Goal: Information Seeking & Learning: Learn about a topic

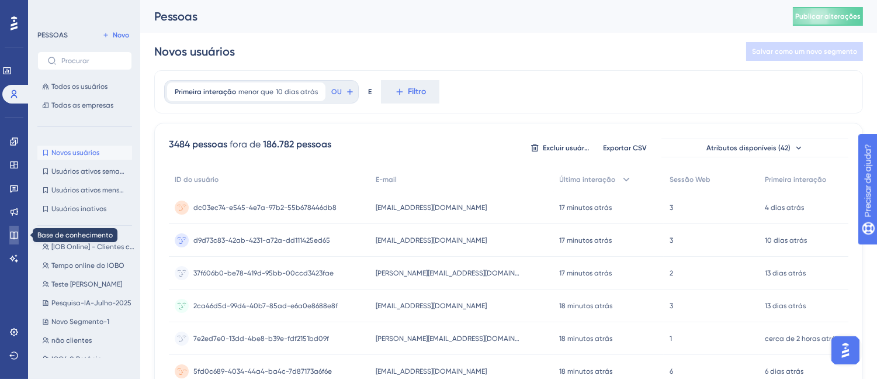
click at [14, 236] on icon at bounding box center [14, 235] width 8 height 8
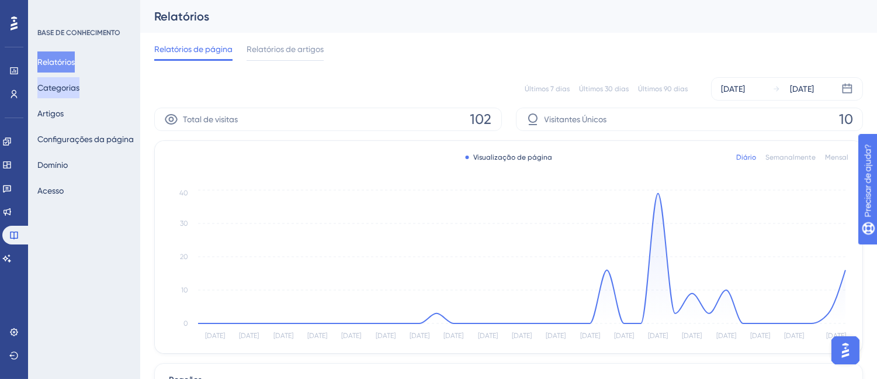
click at [65, 86] on font "Categorias" at bounding box center [58, 87] width 42 height 9
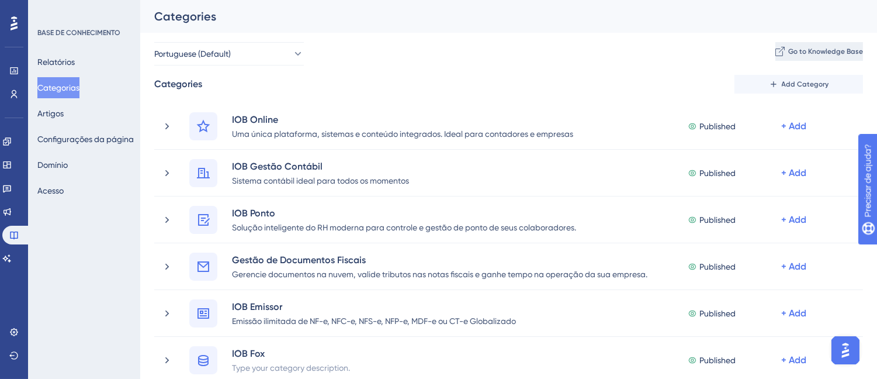
click at [793, 54] on span "Go to Knowledge Base" at bounding box center [825, 51] width 75 height 9
click at [73, 57] on font "Relatórios" at bounding box center [55, 61] width 37 height 9
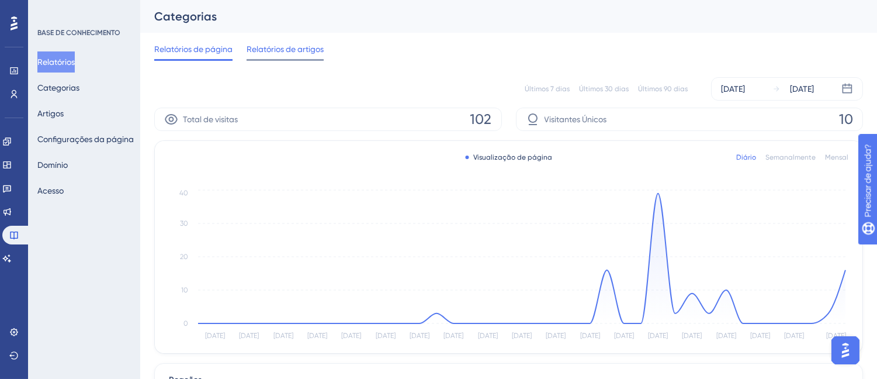
click at [285, 47] on font "Relatórios de artigos" at bounding box center [285, 48] width 77 height 9
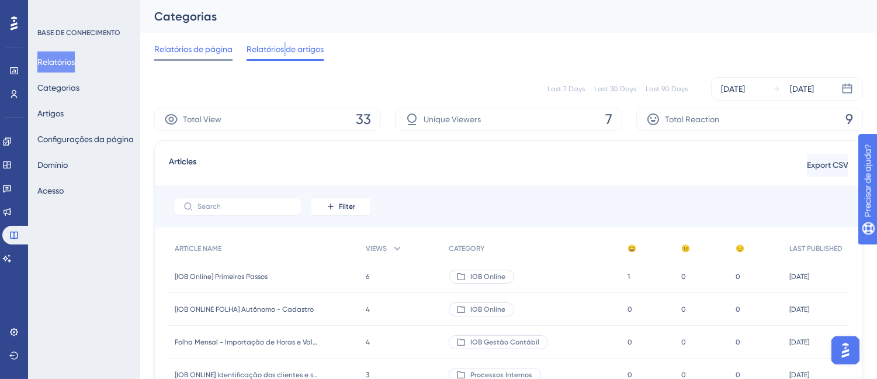
click at [191, 50] on font "Relatórios de página" at bounding box center [193, 48] width 78 height 9
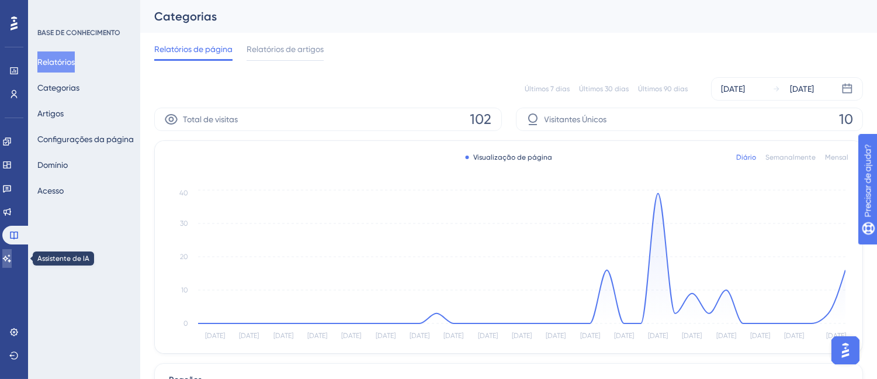
click at [4, 259] on link at bounding box center [6, 258] width 9 height 19
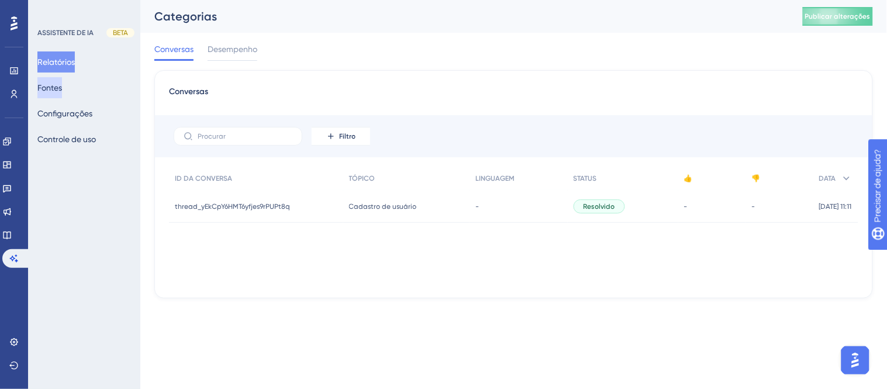
click at [62, 94] on font "Fontes" at bounding box center [49, 88] width 25 height 14
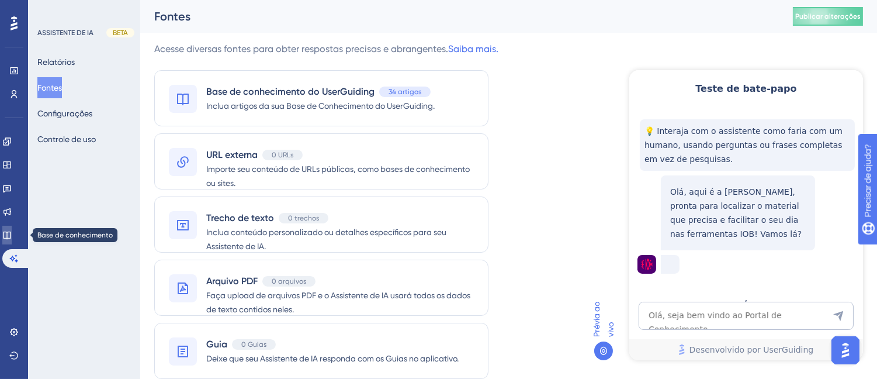
drag, startPoint x: 19, startPoint y: 231, endPoint x: 112, endPoint y: 177, distance: 107.2
click at [12, 231] on link at bounding box center [6, 235] width 9 height 19
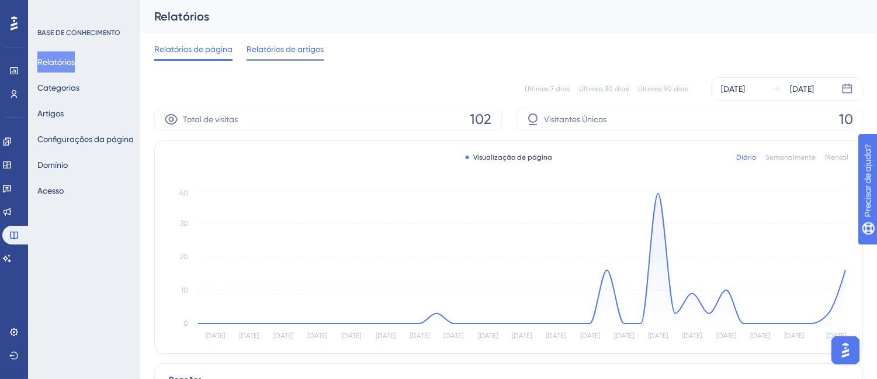
click at [276, 47] on font "Relatórios de artigos" at bounding box center [285, 48] width 77 height 9
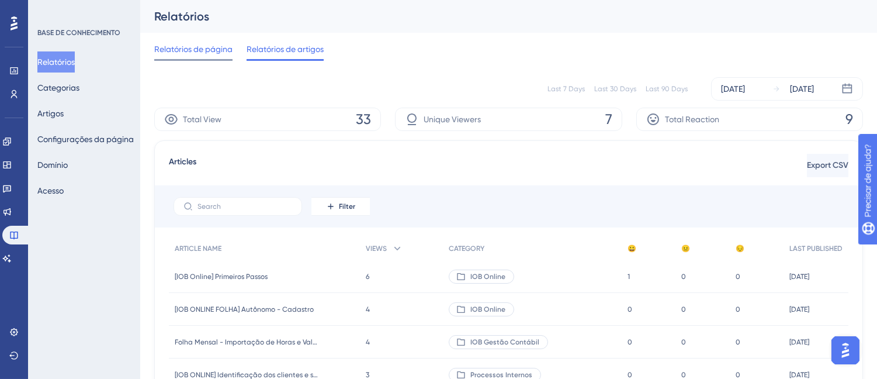
click at [217, 53] on font "Relatórios de página" at bounding box center [193, 48] width 78 height 9
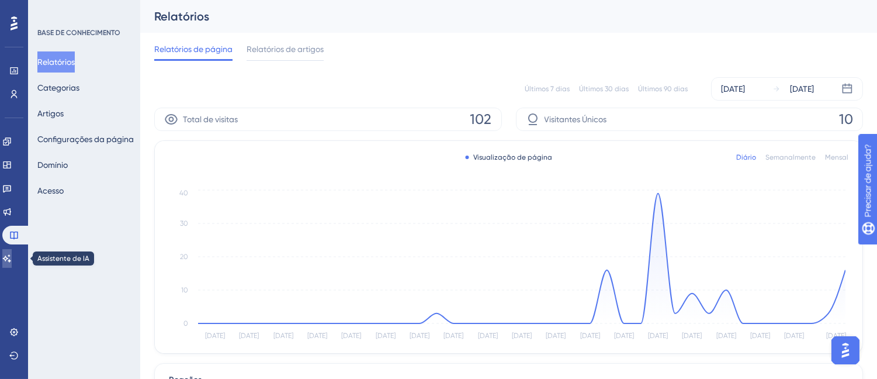
click at [12, 263] on link at bounding box center [6, 258] width 9 height 19
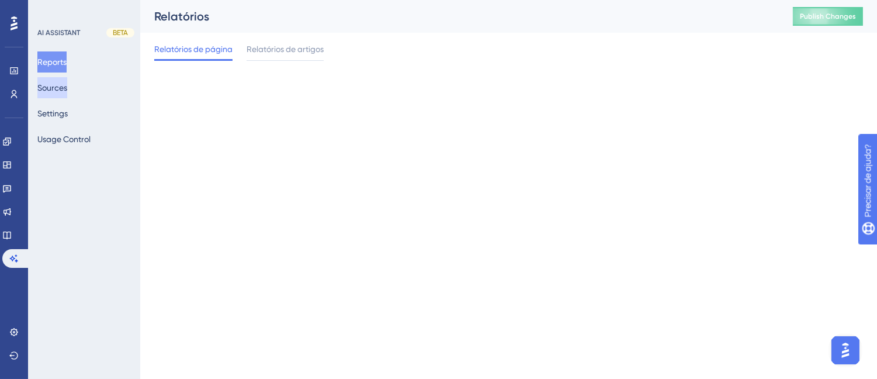
click at [67, 86] on button "Sources" at bounding box center [52, 87] width 30 height 21
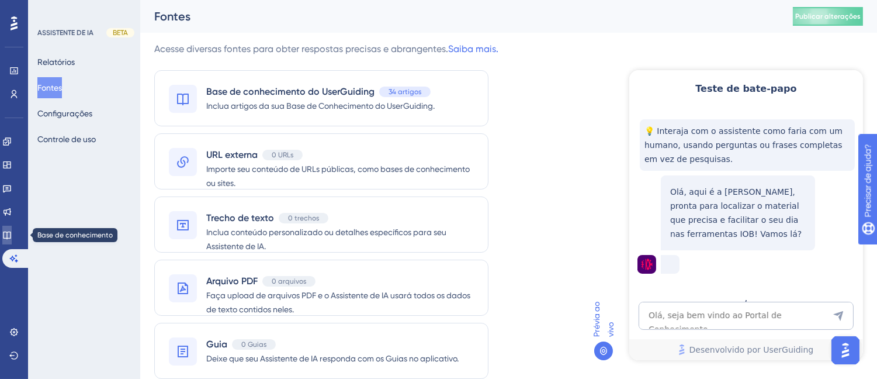
click at [12, 234] on link at bounding box center [6, 235] width 9 height 19
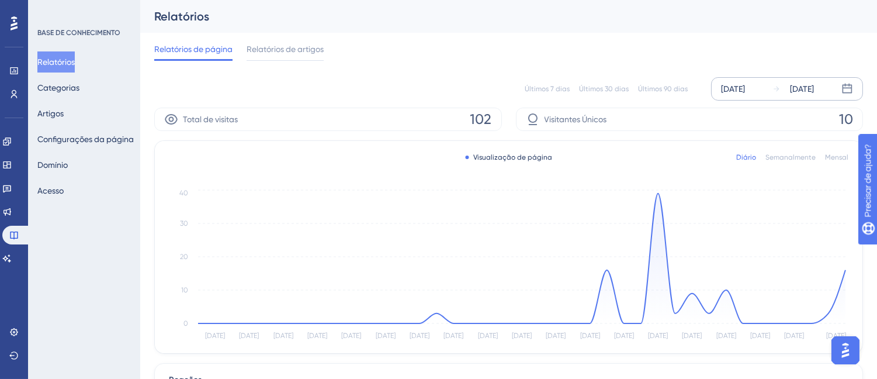
click at [745, 84] on font "[DATE]" at bounding box center [733, 88] width 24 height 9
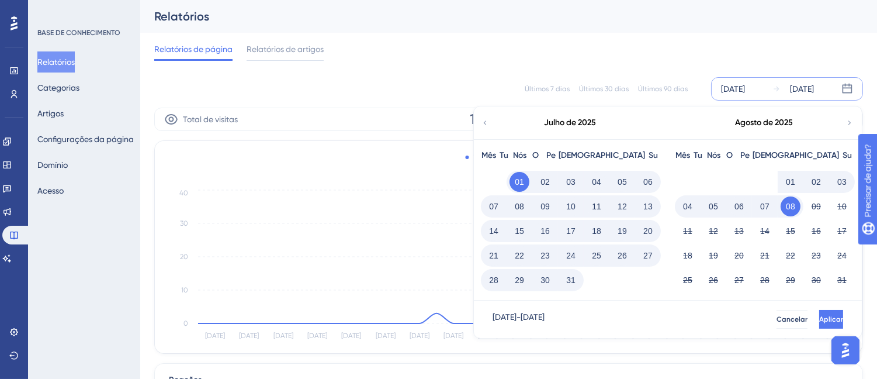
click at [523, 234] on font "15" at bounding box center [519, 230] width 9 height 9
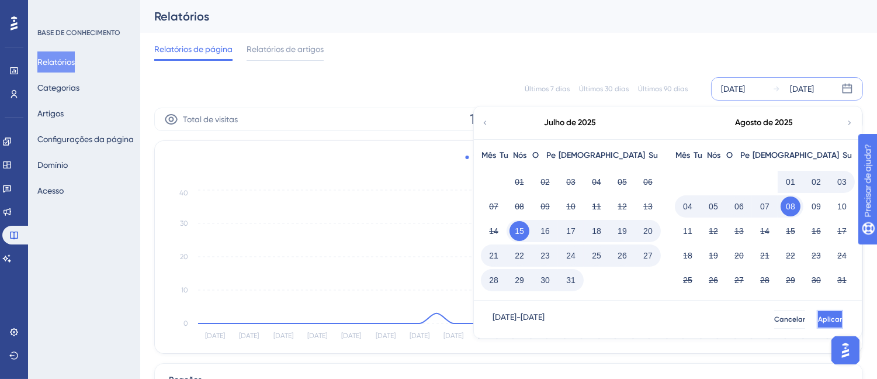
click at [825, 321] on button "Aplicar" at bounding box center [830, 319] width 26 height 19
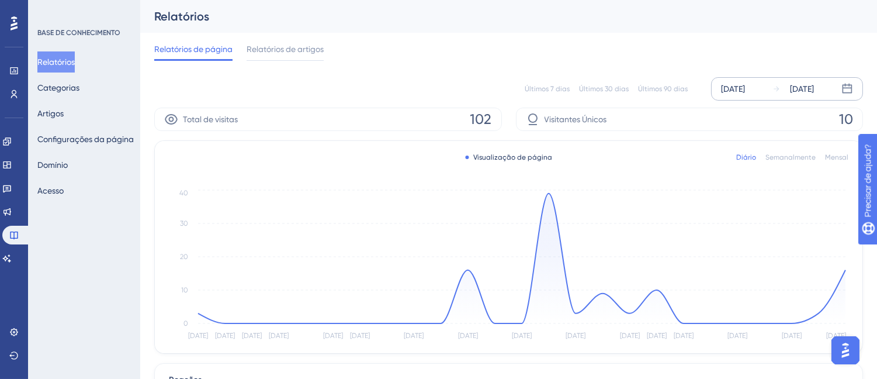
click at [744, 91] on div "[DATE]" at bounding box center [733, 89] width 24 height 14
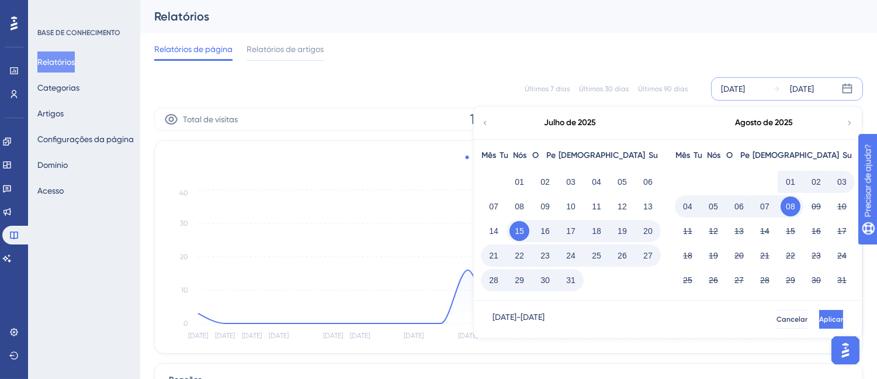
click at [518, 254] on font "22" at bounding box center [519, 255] width 9 height 9
click at [820, 317] on font "Aplicar" at bounding box center [831, 319] width 24 height 8
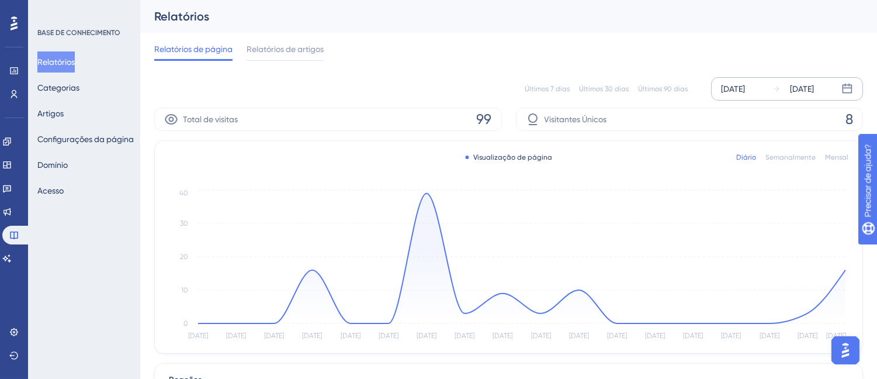
click at [814, 91] on div "[DATE]" at bounding box center [802, 89] width 24 height 14
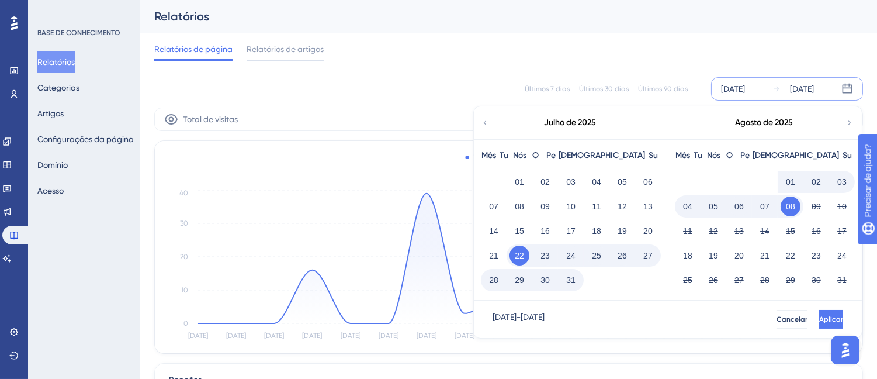
click at [822, 183] on button "02" at bounding box center [817, 182] width 20 height 20
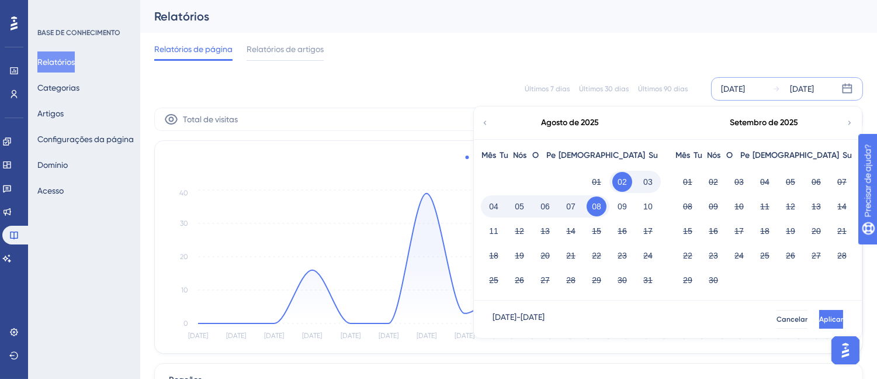
click at [819, 306] on div "[DATE] - [DATE] Cancelar Aplicar" at bounding box center [668, 318] width 388 height 37
click at [817, 310] on button "Aplicar" at bounding box center [830, 319] width 26 height 19
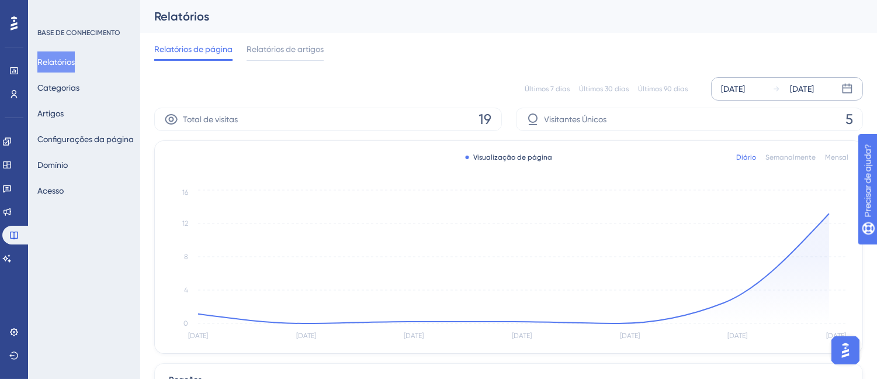
click at [736, 84] on font "[DATE]" at bounding box center [733, 88] width 24 height 9
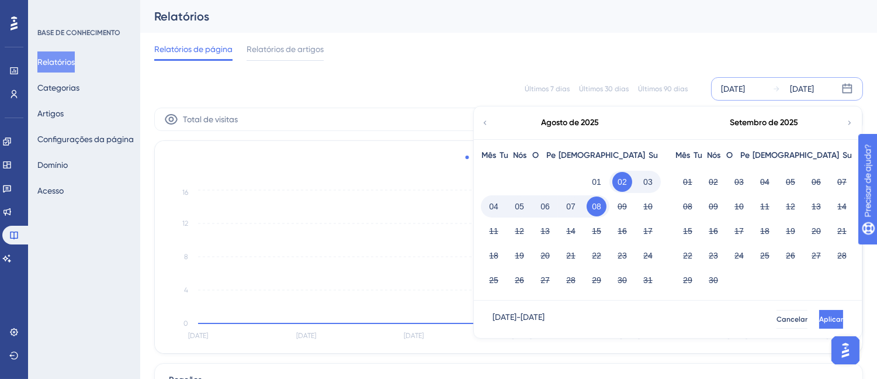
click at [486, 117] on div "Agosto de 2025" at bounding box center [570, 122] width 193 height 33
click at [486, 120] on icon at bounding box center [485, 122] width 8 height 11
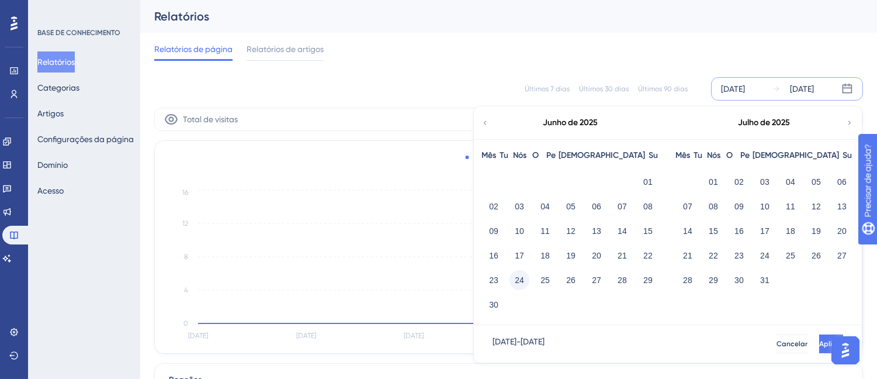
click at [521, 276] on font "24" at bounding box center [519, 279] width 9 height 9
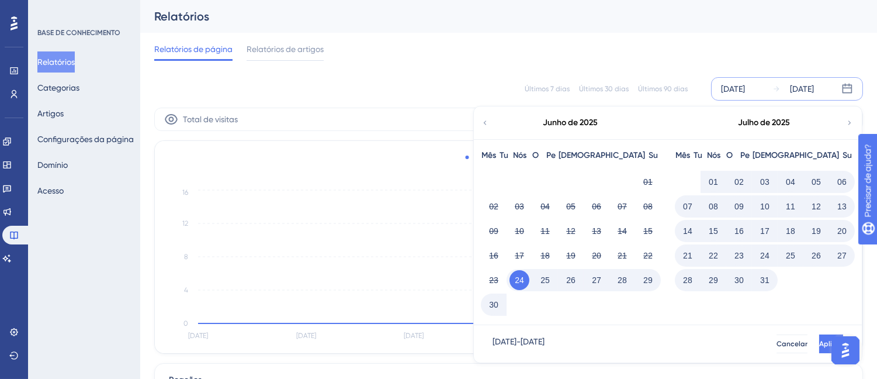
click at [713, 248] on font "22" at bounding box center [713, 255] width 9 height 14
click at [711, 256] on font "22" at bounding box center [713, 255] width 9 height 9
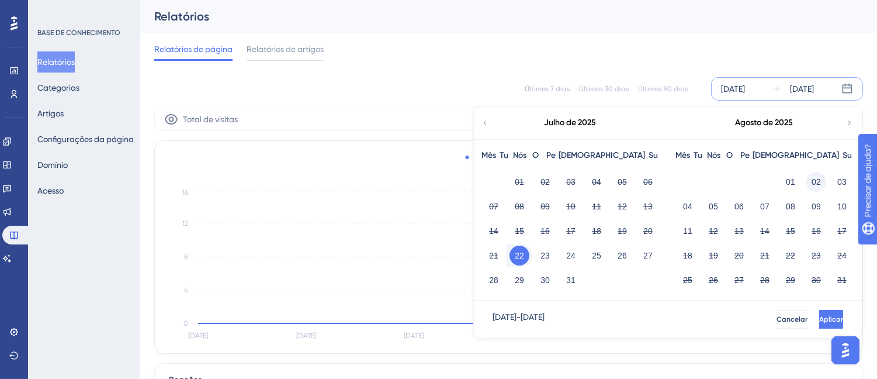
click at [814, 184] on font "02" at bounding box center [816, 181] width 9 height 9
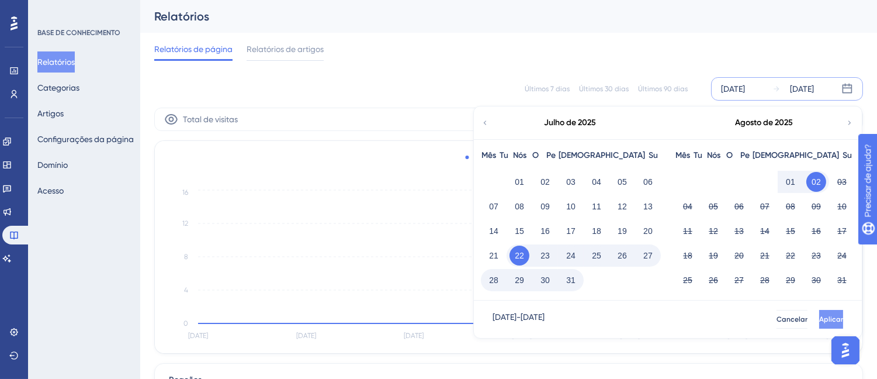
click at [826, 311] on button "Aplicar" at bounding box center [831, 319] width 24 height 19
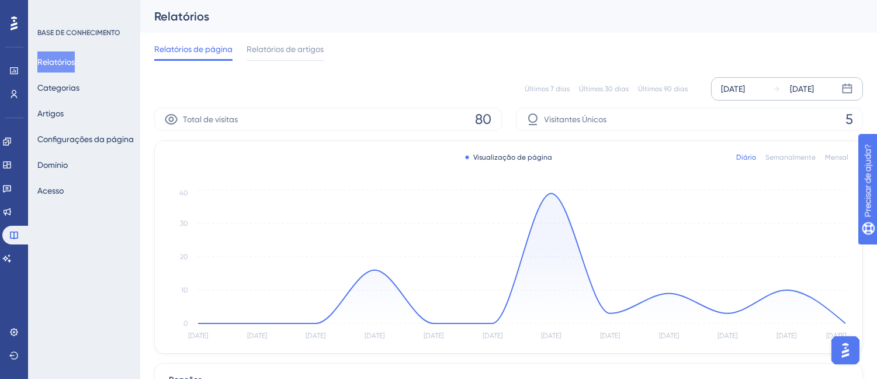
click at [614, 13] on div "Relatórios" at bounding box center [494, 16] width 680 height 16
click at [418, 15] on div "Relatórios" at bounding box center [494, 16] width 680 height 16
click at [279, 50] on font "Relatórios de artigos" at bounding box center [285, 48] width 77 height 9
click at [293, 48] on font "Relatórios de artigos" at bounding box center [285, 48] width 77 height 9
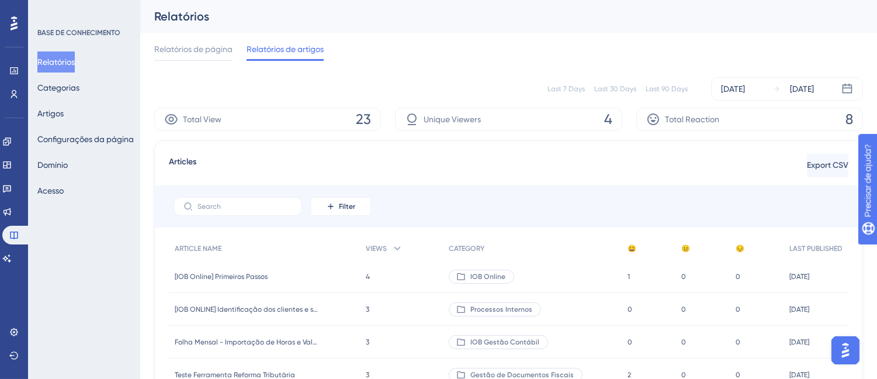
click at [294, 47] on font "Relatórios de artigos" at bounding box center [285, 48] width 77 height 9
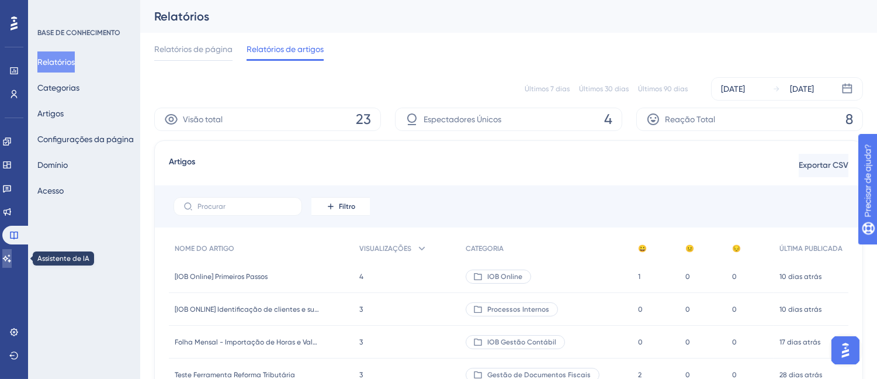
click at [12, 256] on icon at bounding box center [6, 258] width 9 height 9
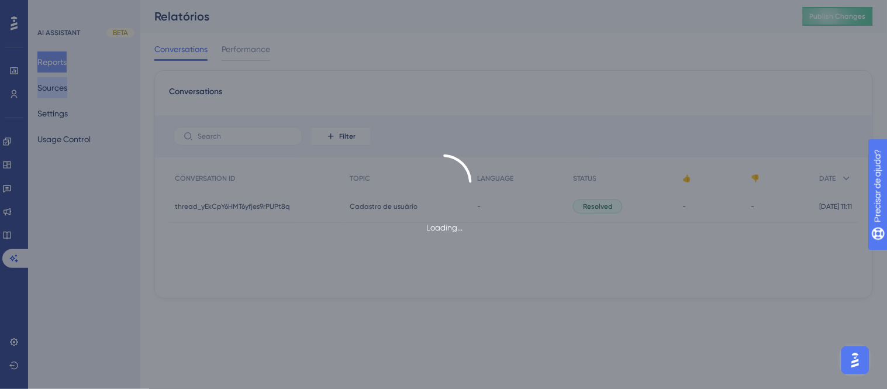
click at [54, 86] on div "Loading..." at bounding box center [443, 194] width 887 height 389
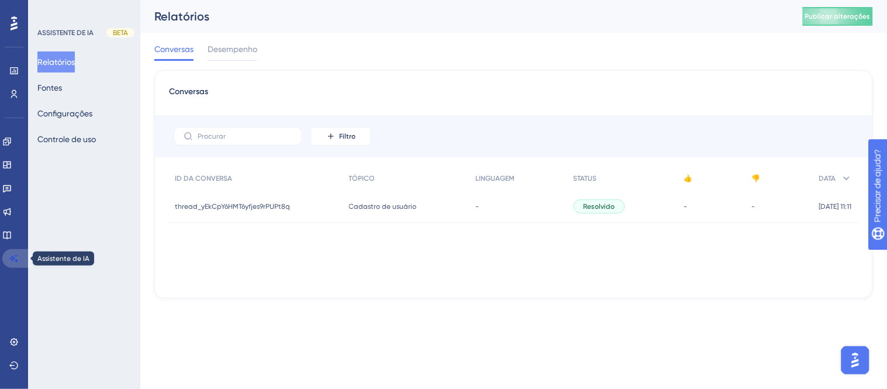
click at [6, 261] on link at bounding box center [16, 258] width 28 height 19
click at [56, 92] on font "Fontes" at bounding box center [49, 87] width 25 height 9
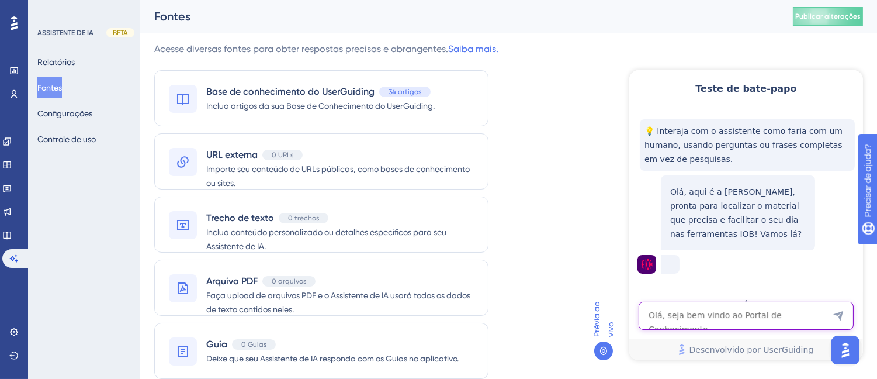
click at [753, 323] on textarea "Entrada de texto do assistente de IA" at bounding box center [745, 315] width 215 height 28
type textarea "acesso iob online"
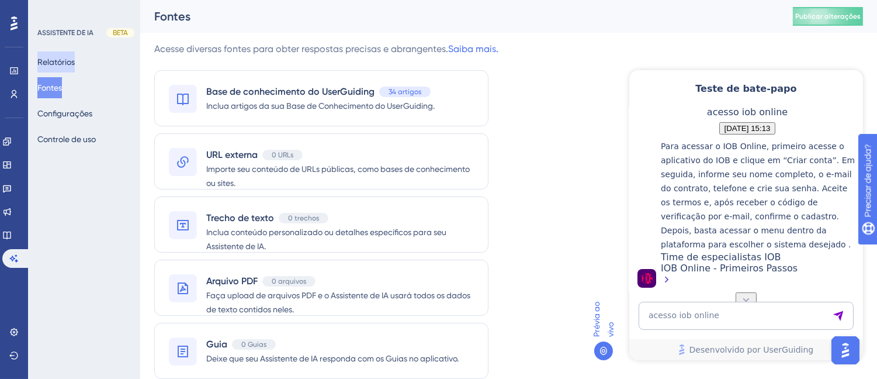
click at [59, 62] on font "Relatórios" at bounding box center [55, 61] width 37 height 9
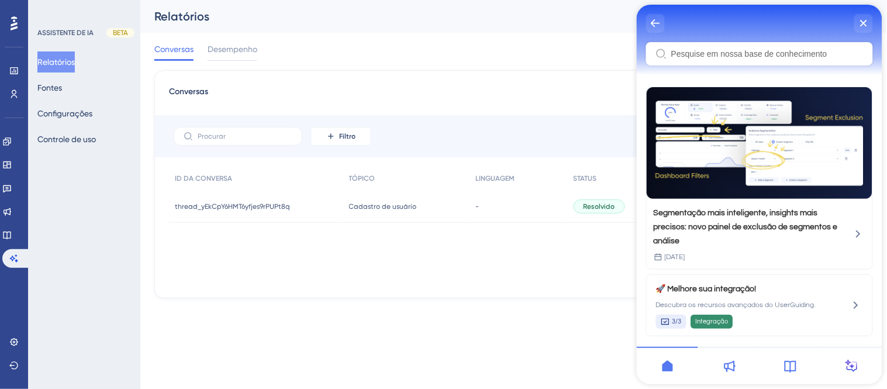
click at [791, 371] on icon at bounding box center [790, 367] width 12 height 12
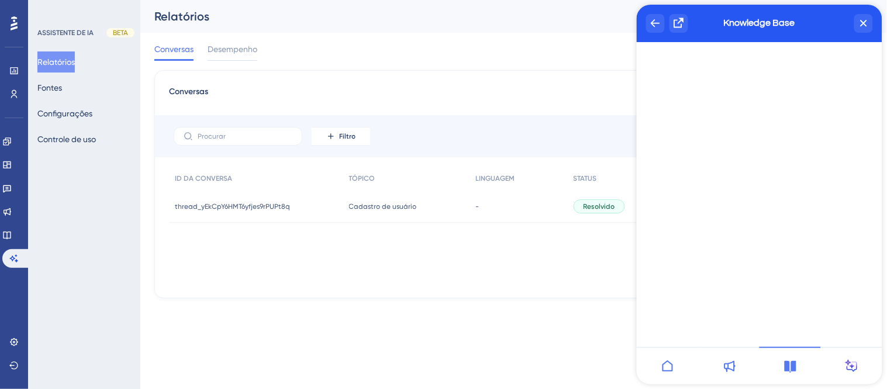
click at [853, 371] on icon at bounding box center [851, 366] width 14 height 14
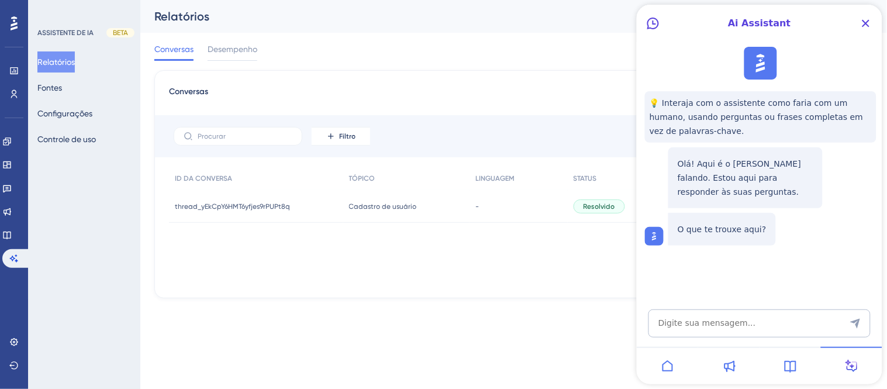
click at [732, 366] on icon at bounding box center [729, 366] width 12 height 11
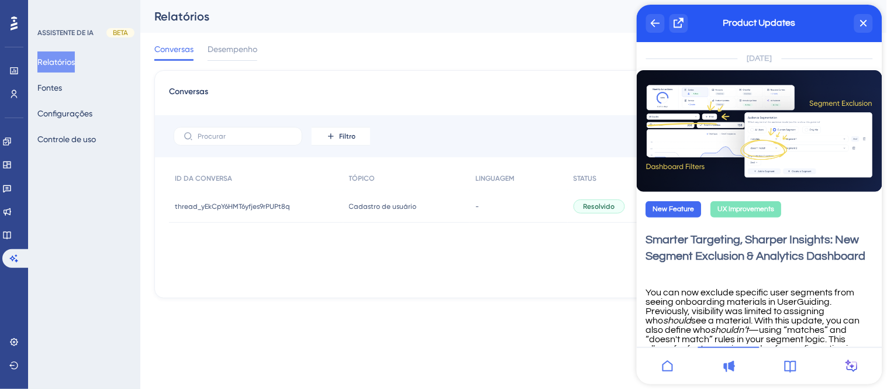
click at [663, 371] on icon at bounding box center [667, 365] width 11 height 11
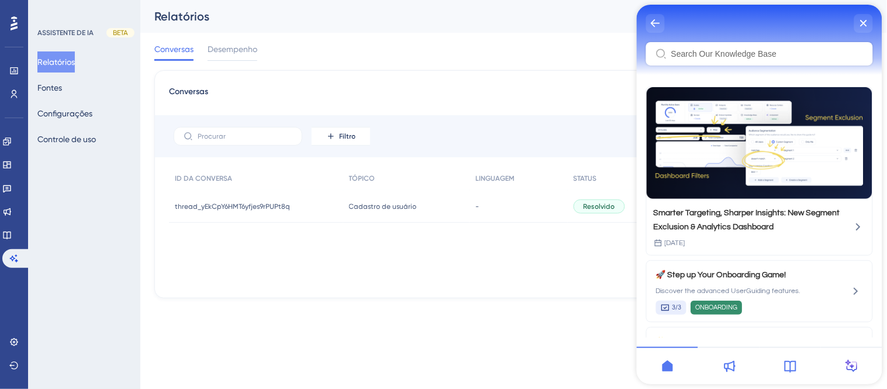
click at [793, 375] on div at bounding box center [789, 365] width 61 height 37
